Goal: Task Accomplishment & Management: Complete application form

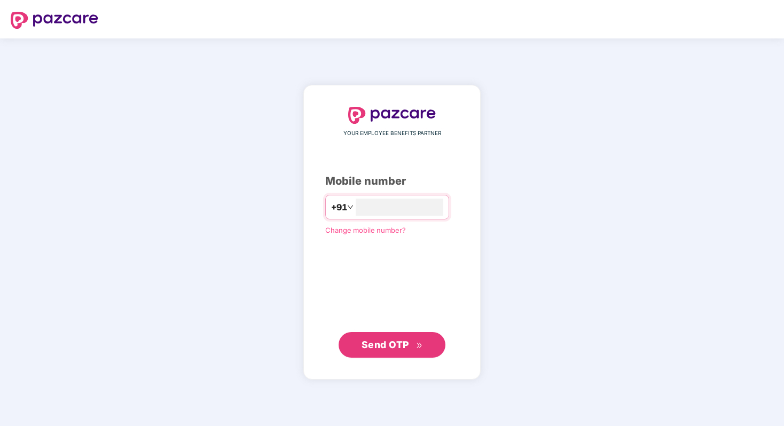
type input "**********"
click at [387, 355] on button "Send OTP" at bounding box center [392, 345] width 107 height 26
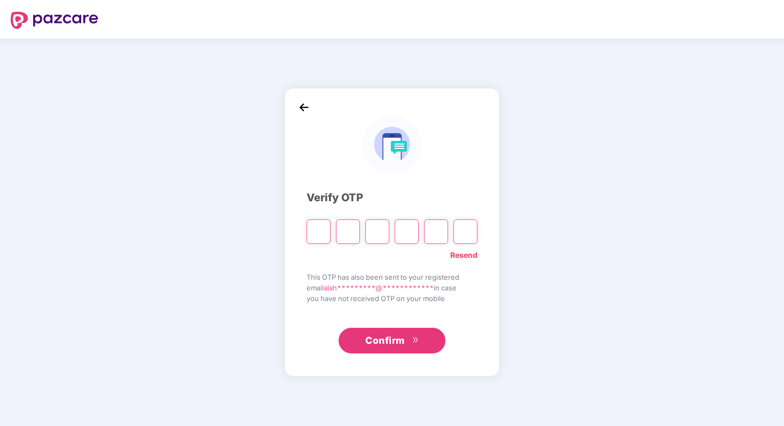
type input "*"
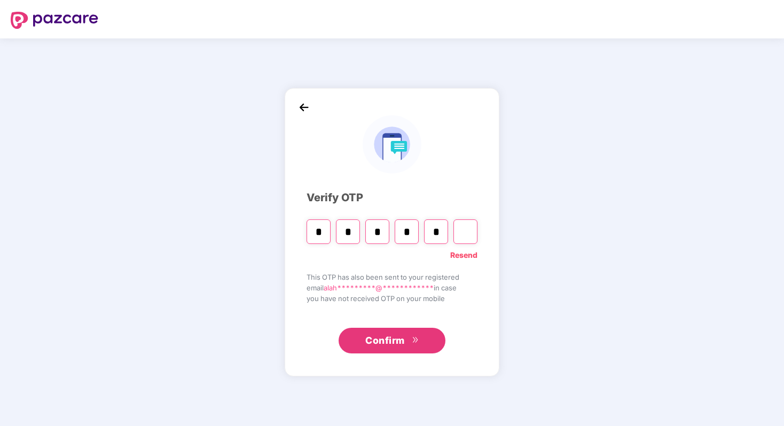
type input "*"
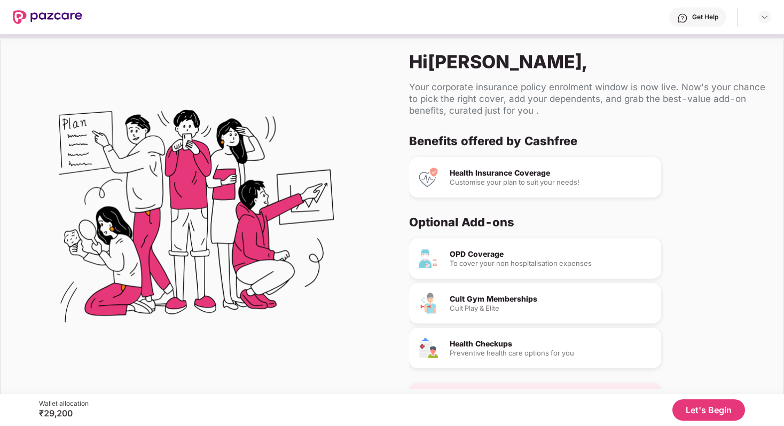
click at [711, 410] on button "Let's Begin" at bounding box center [709, 410] width 73 height 21
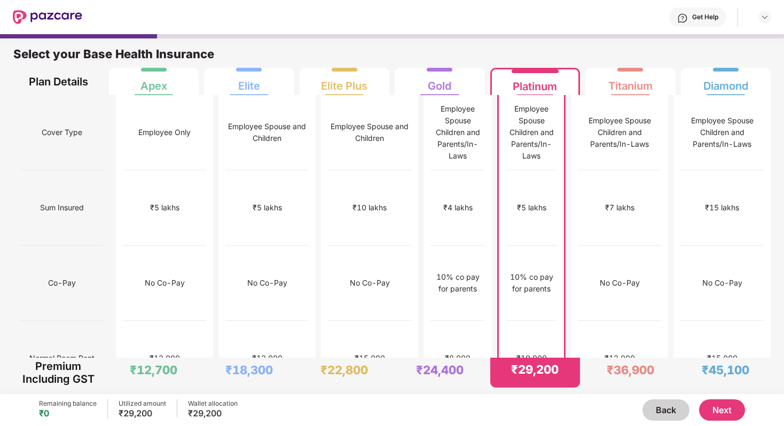
click at [728, 418] on button "Next" at bounding box center [722, 410] width 46 height 21
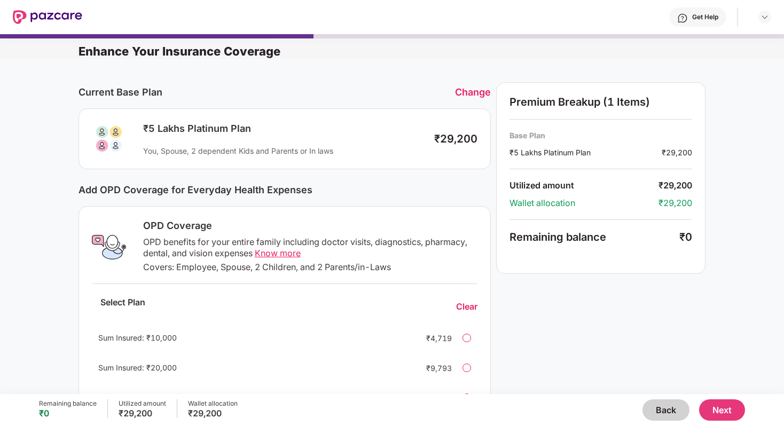
click at [720, 415] on button "Next" at bounding box center [722, 410] width 46 height 21
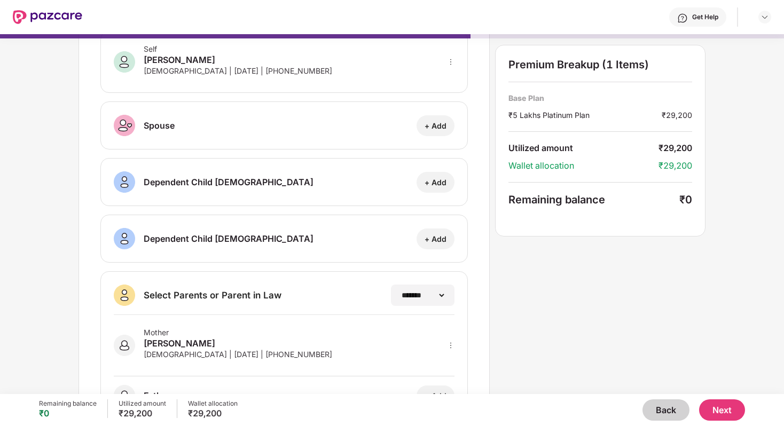
scroll to position [111, 0]
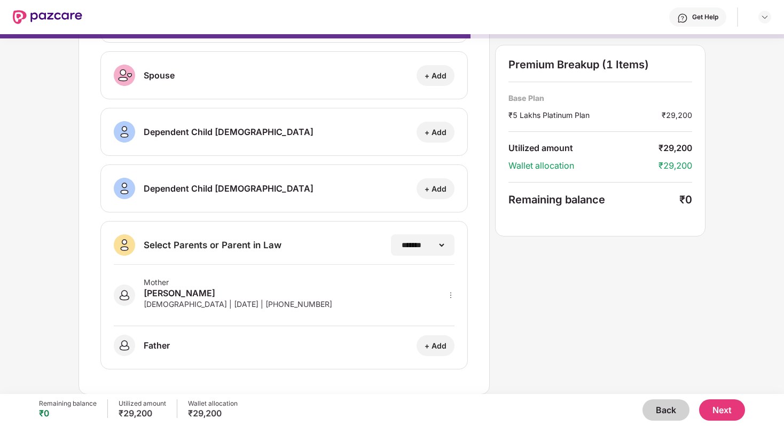
click at [715, 408] on button "Next" at bounding box center [722, 410] width 46 height 21
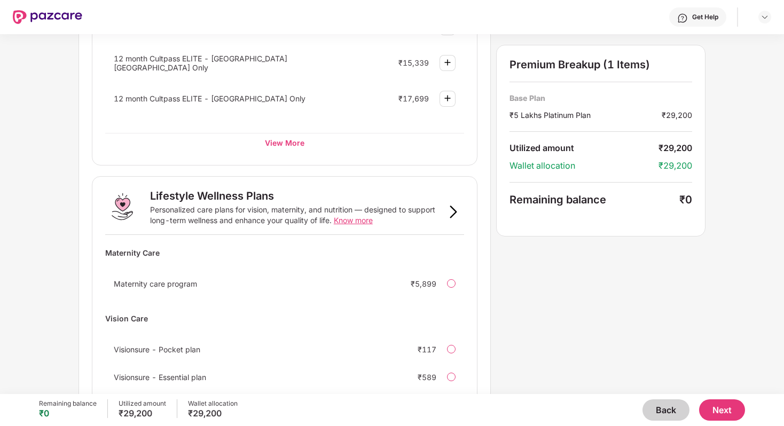
scroll to position [626, 0]
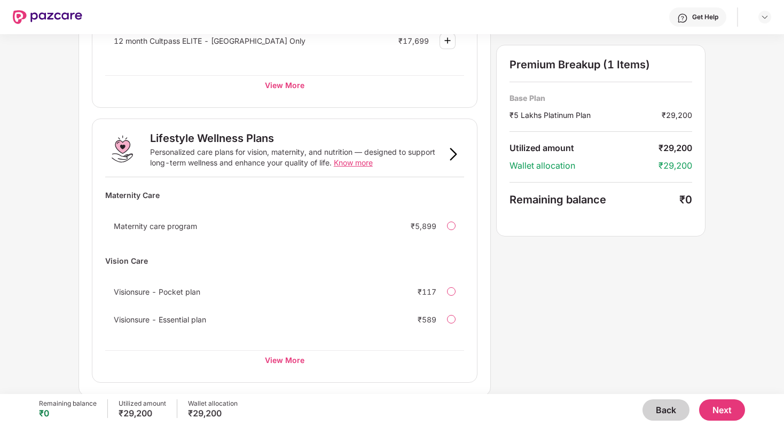
click at [723, 412] on button "Next" at bounding box center [722, 410] width 46 height 21
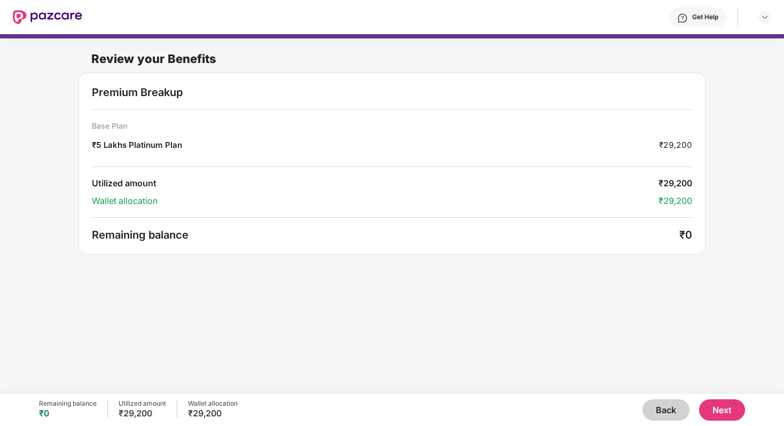
click at [722, 407] on button "Next" at bounding box center [722, 410] width 46 height 21
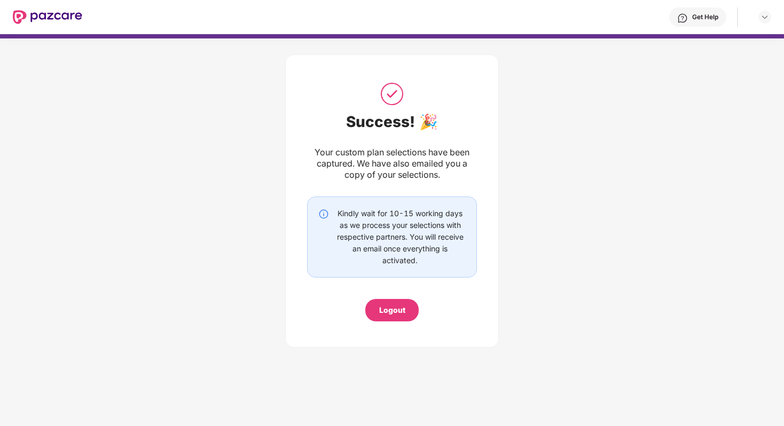
click at [388, 302] on div "Logout" at bounding box center [391, 310] width 53 height 22
